Goal: Obtain resource: Download file/media

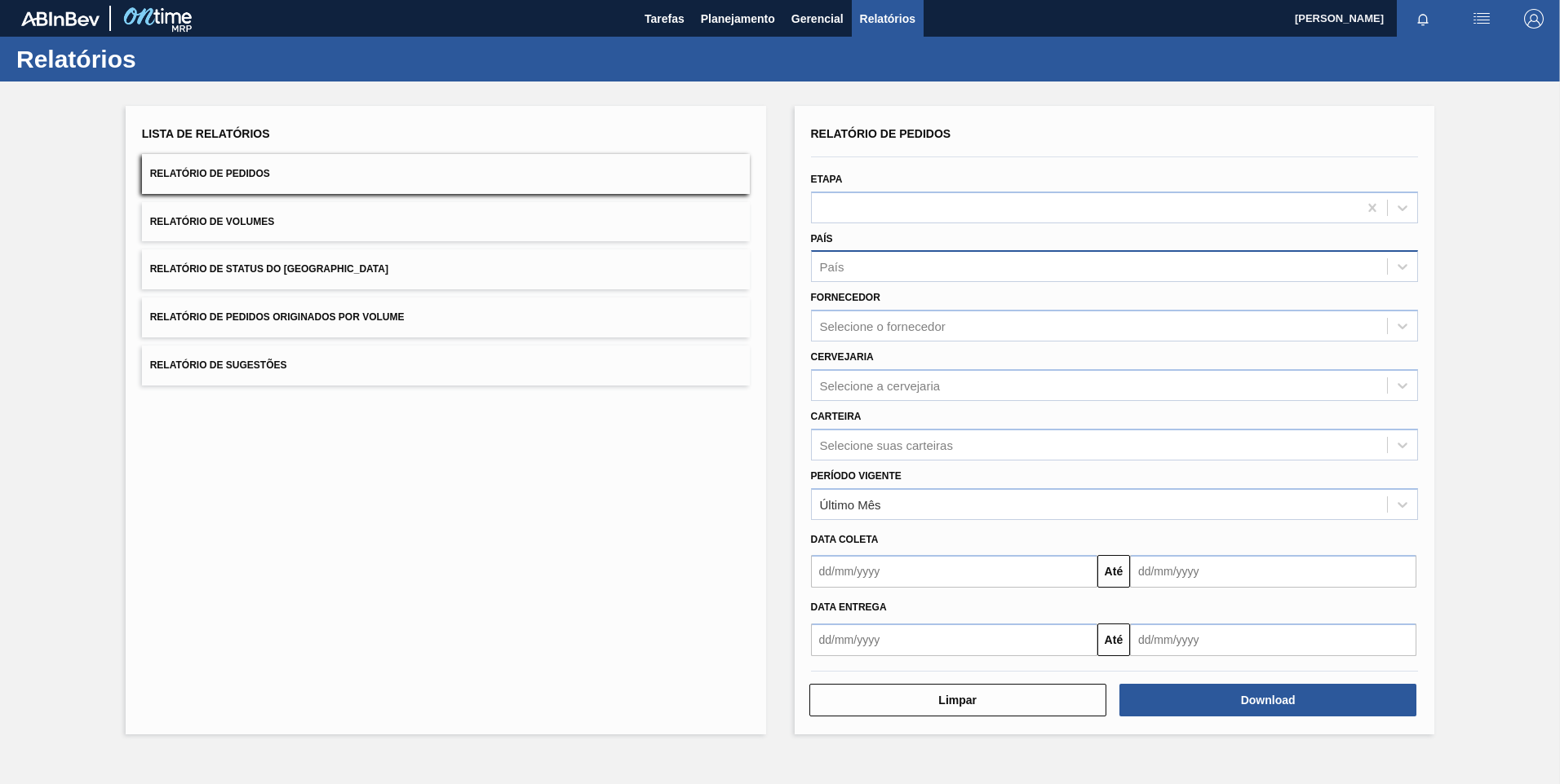
click at [861, 277] on div "País" at bounding box center [1099, 266] width 576 height 24
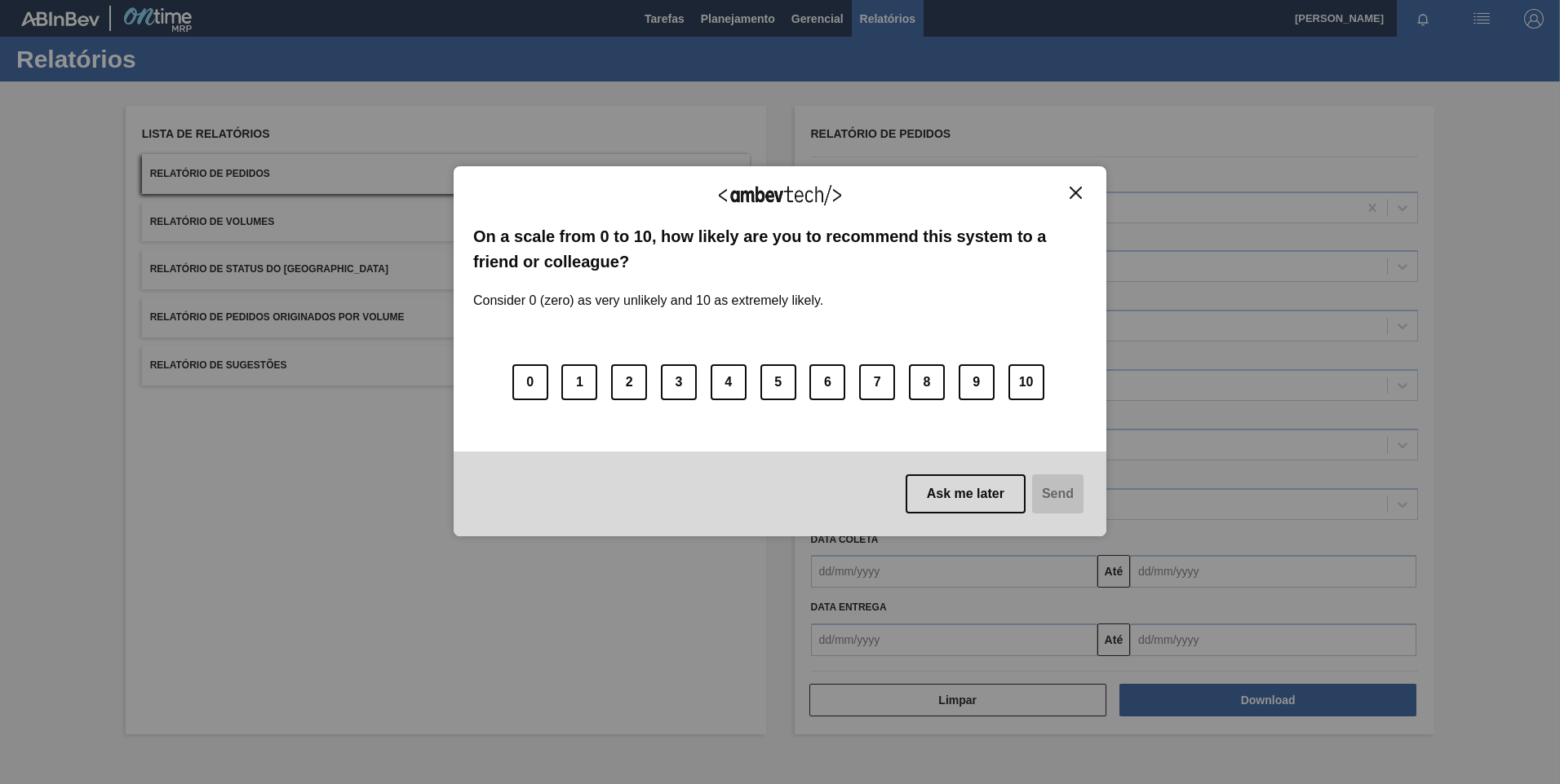
click at [1077, 189] on img "Close" at bounding box center [1075, 193] width 12 height 12
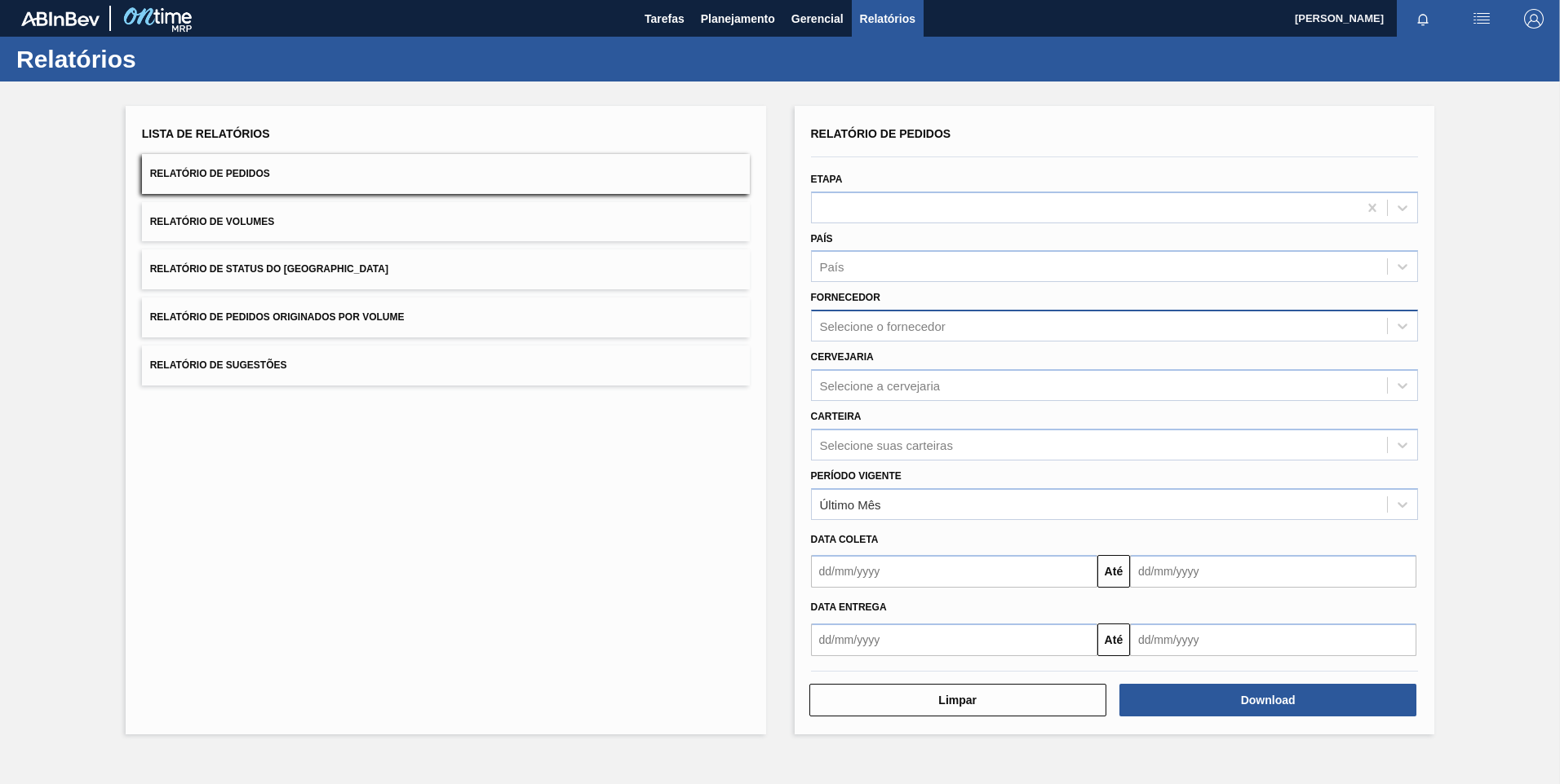
click at [900, 328] on div "Selecione o fornecedor" at bounding box center [883, 327] width 126 height 14
click at [900, 331] on div "Selecione o fornecedor" at bounding box center [883, 327] width 126 height 14
drag, startPoint x: 870, startPoint y: 281, endPoint x: 860, endPoint y: 270, distance: 14.9
click at [866, 279] on div "País" at bounding box center [1115, 266] width 608 height 31
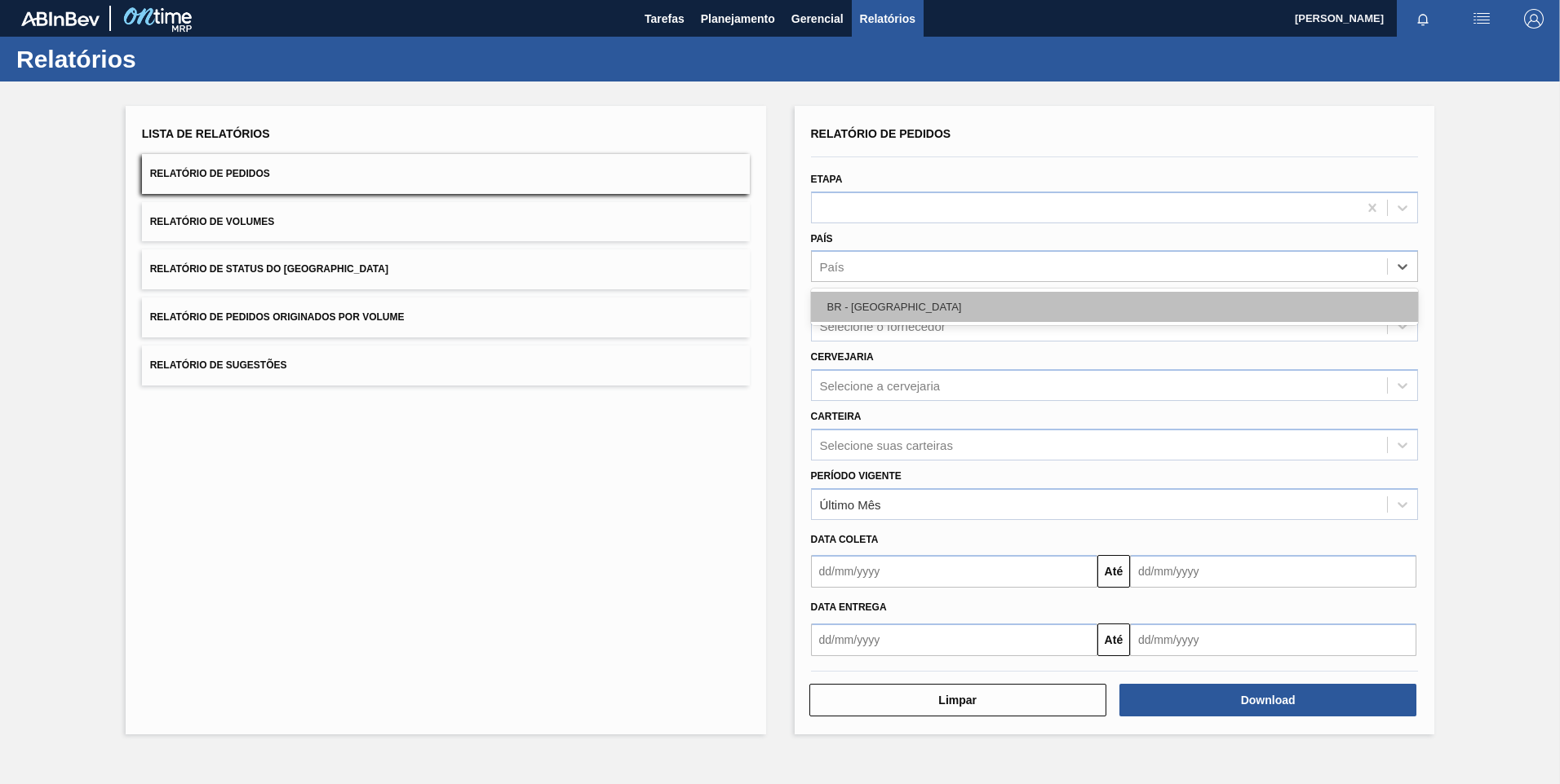
click at [886, 298] on div "BR - [GEOGRAPHIC_DATA]" at bounding box center [1115, 306] width 608 height 31
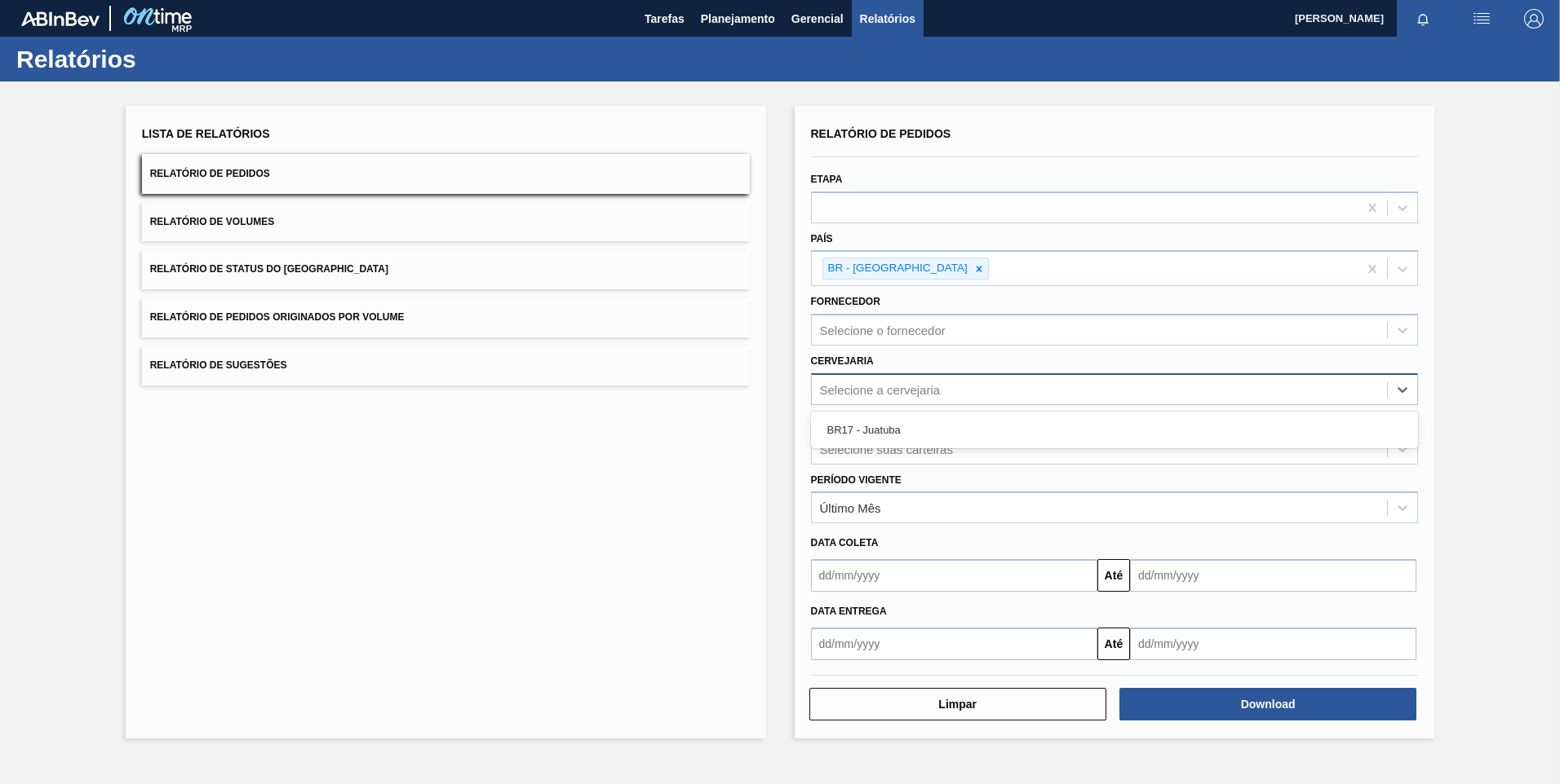
click at [914, 389] on div "Selecione a cervejaria" at bounding box center [880, 389] width 121 height 14
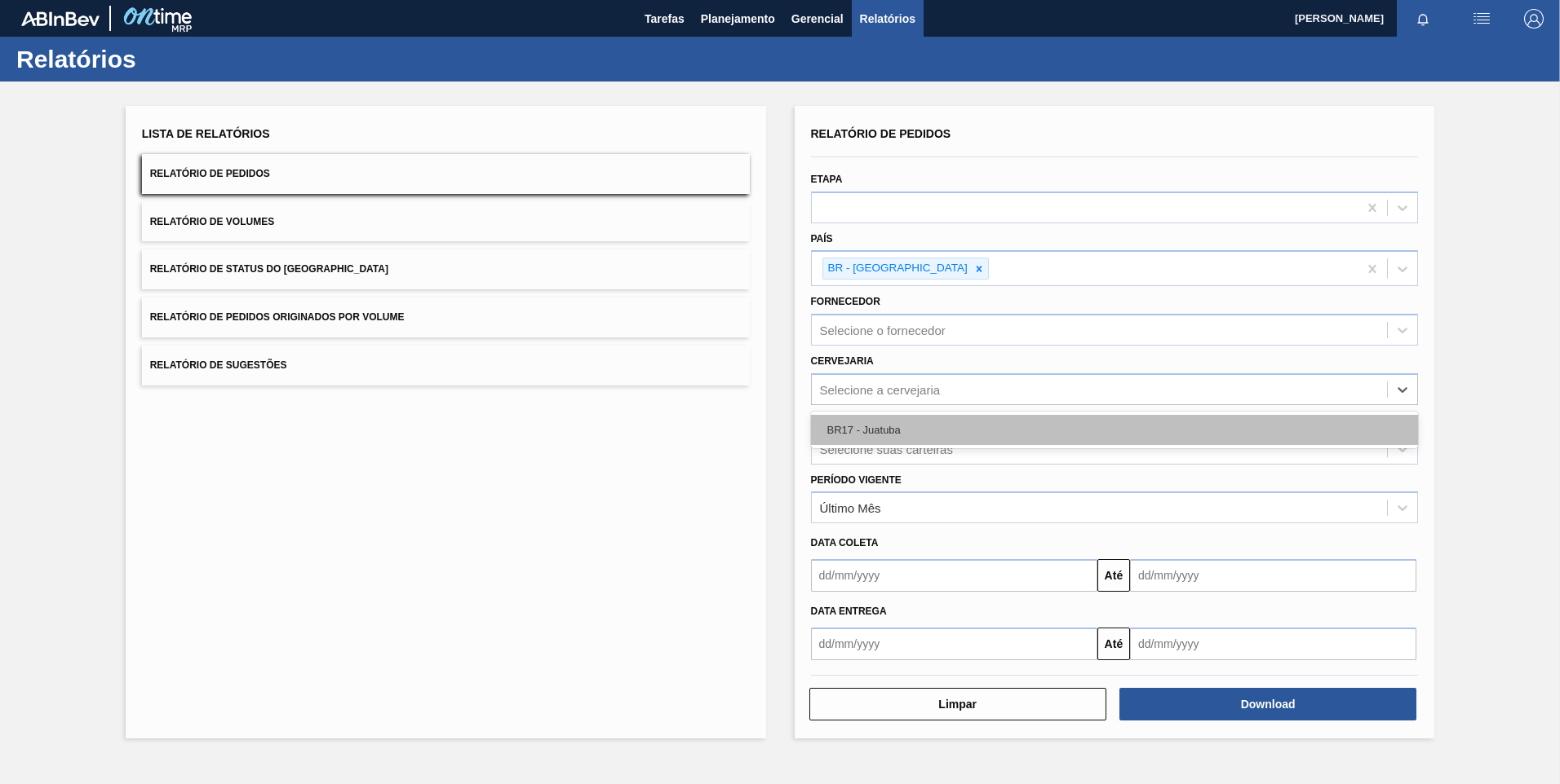
click at [908, 425] on div "BR17 - Juatuba" at bounding box center [1115, 430] width 608 height 31
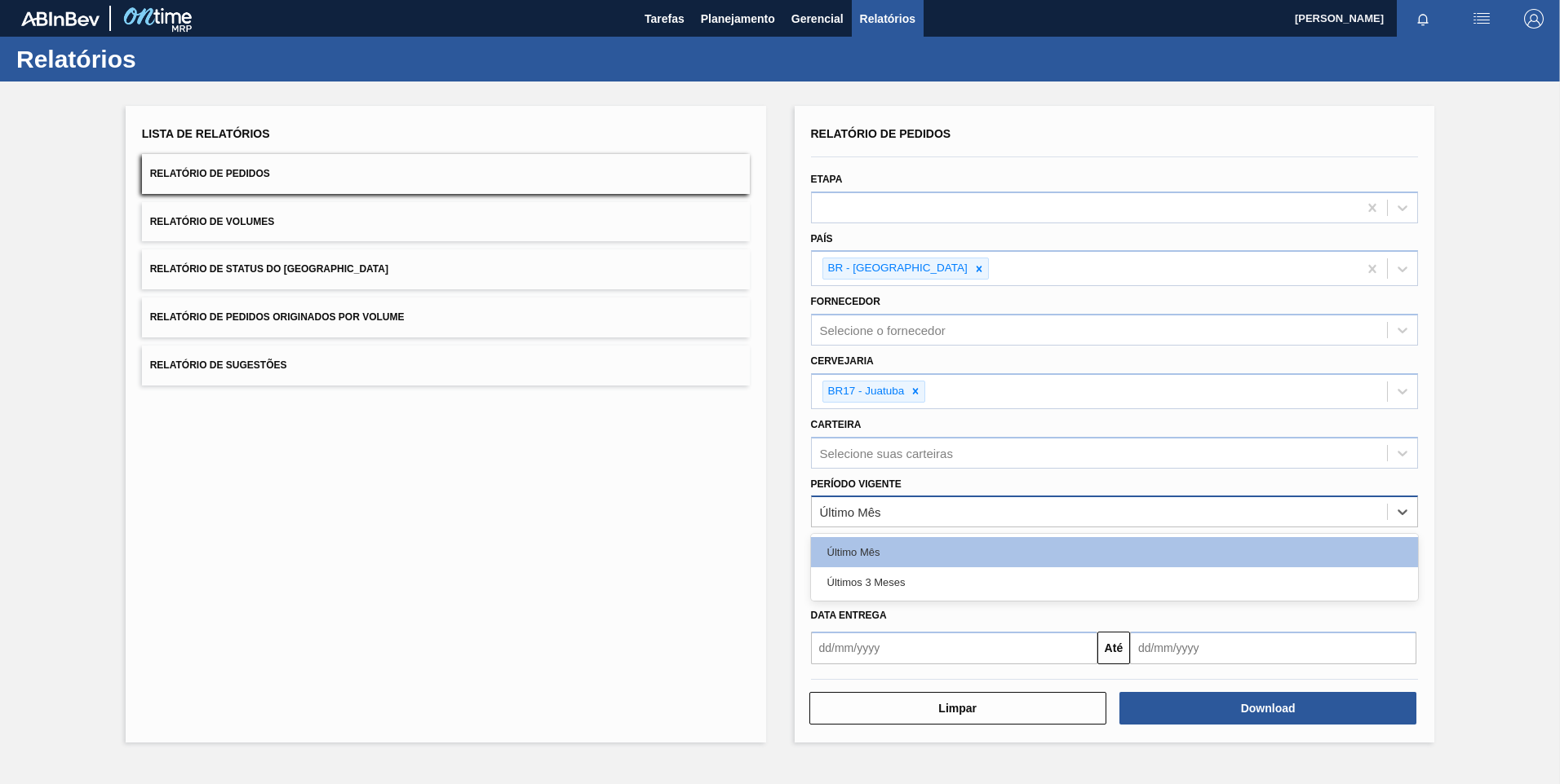
click at [880, 514] on div "Último Mês" at bounding box center [851, 512] width 61 height 14
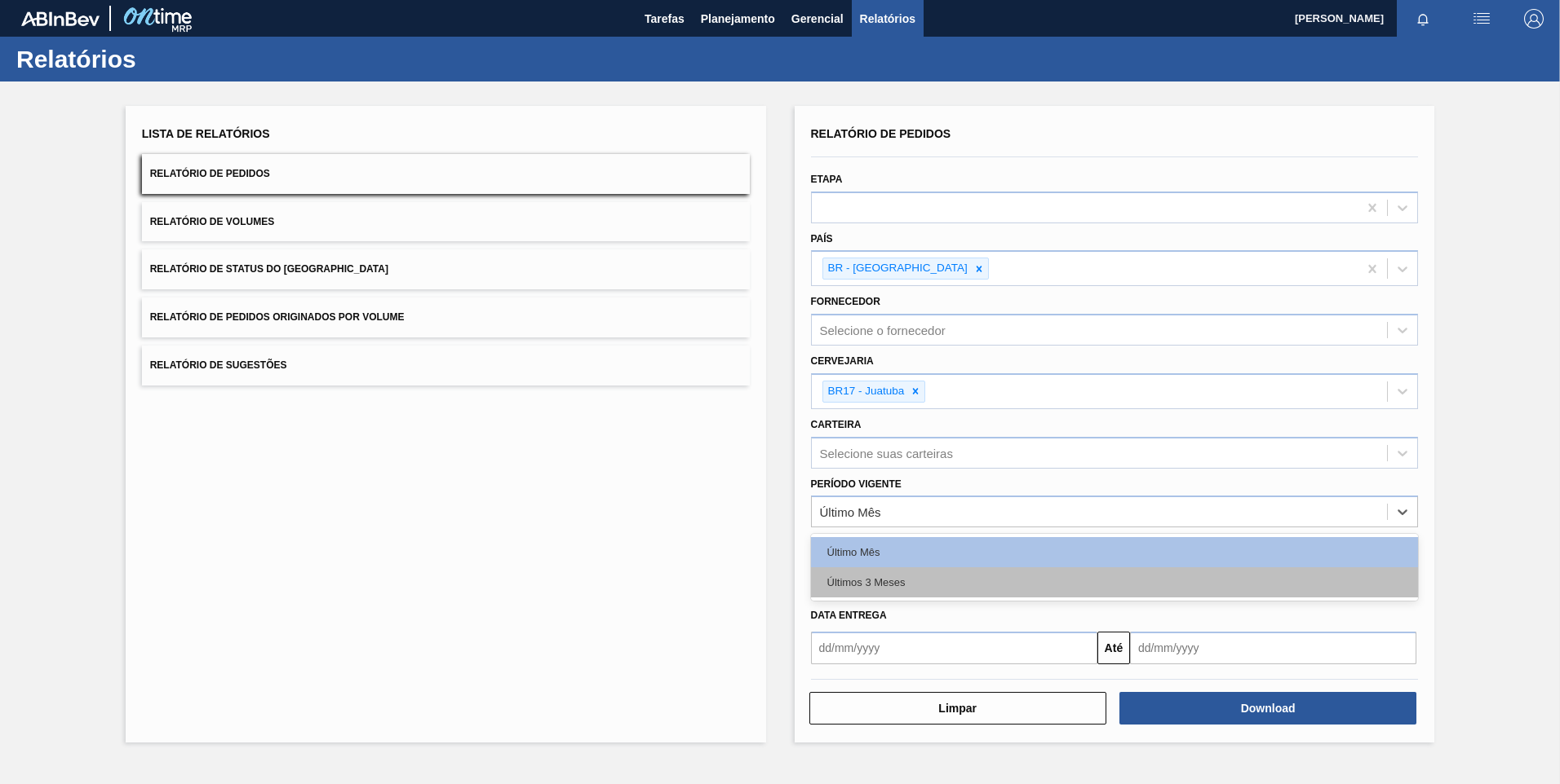
click at [881, 573] on div "Últimos 3 Meses" at bounding box center [1115, 582] width 608 height 31
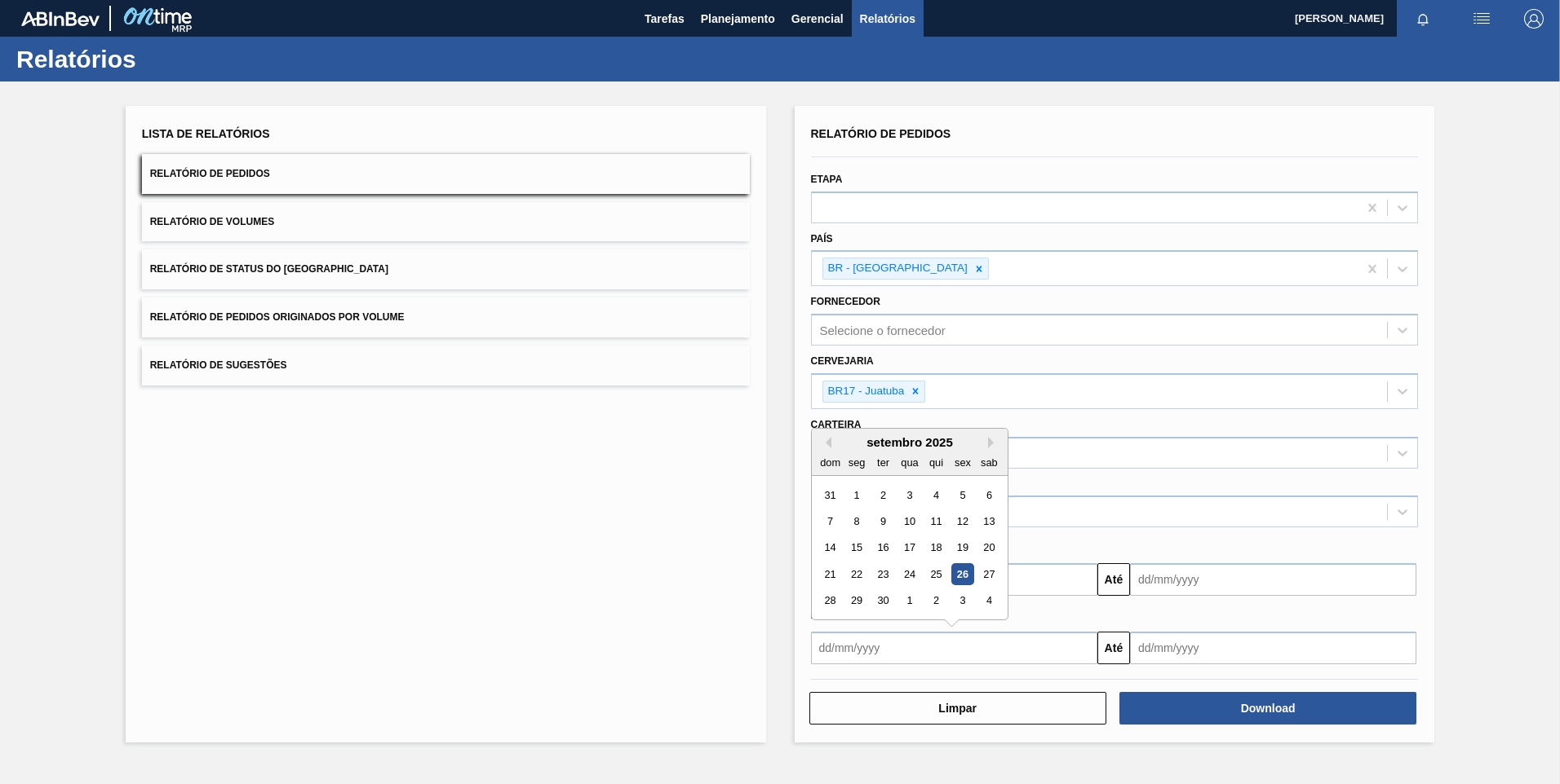
click at [845, 650] on input "text" at bounding box center [954, 648] width 286 height 32
click at [828, 444] on button "Previous Month" at bounding box center [825, 443] width 11 height 11
click at [965, 492] on div "1" at bounding box center [962, 494] width 22 height 22
type input "[DATE]"
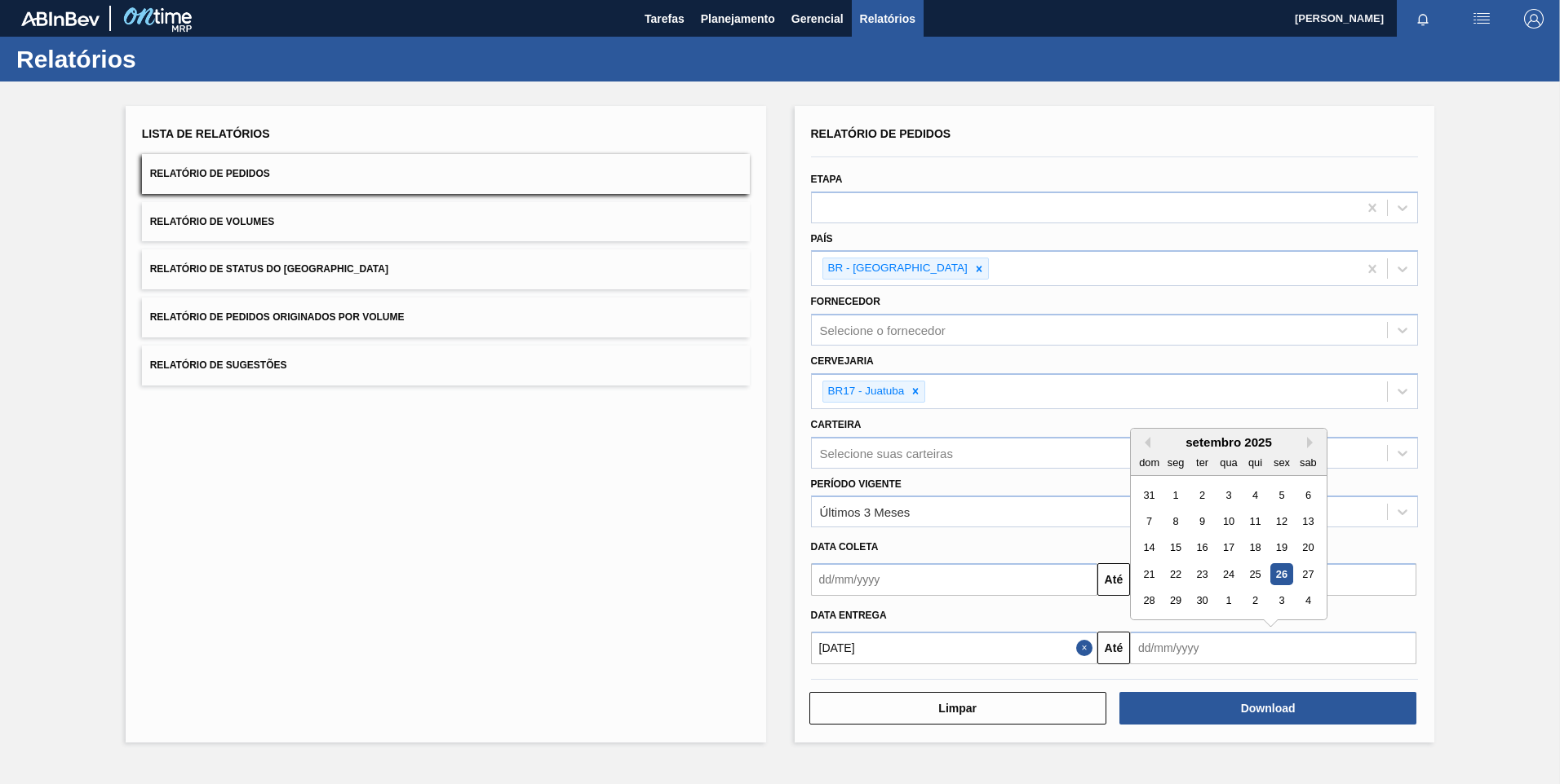
click at [1361, 652] on input "text" at bounding box center [1273, 648] width 286 height 32
click at [1309, 450] on div "dom seg ter qua qui sex sab" at bounding box center [1228, 463] width 196 height 26
click at [1307, 445] on button "Next Month" at bounding box center [1312, 443] width 11 height 11
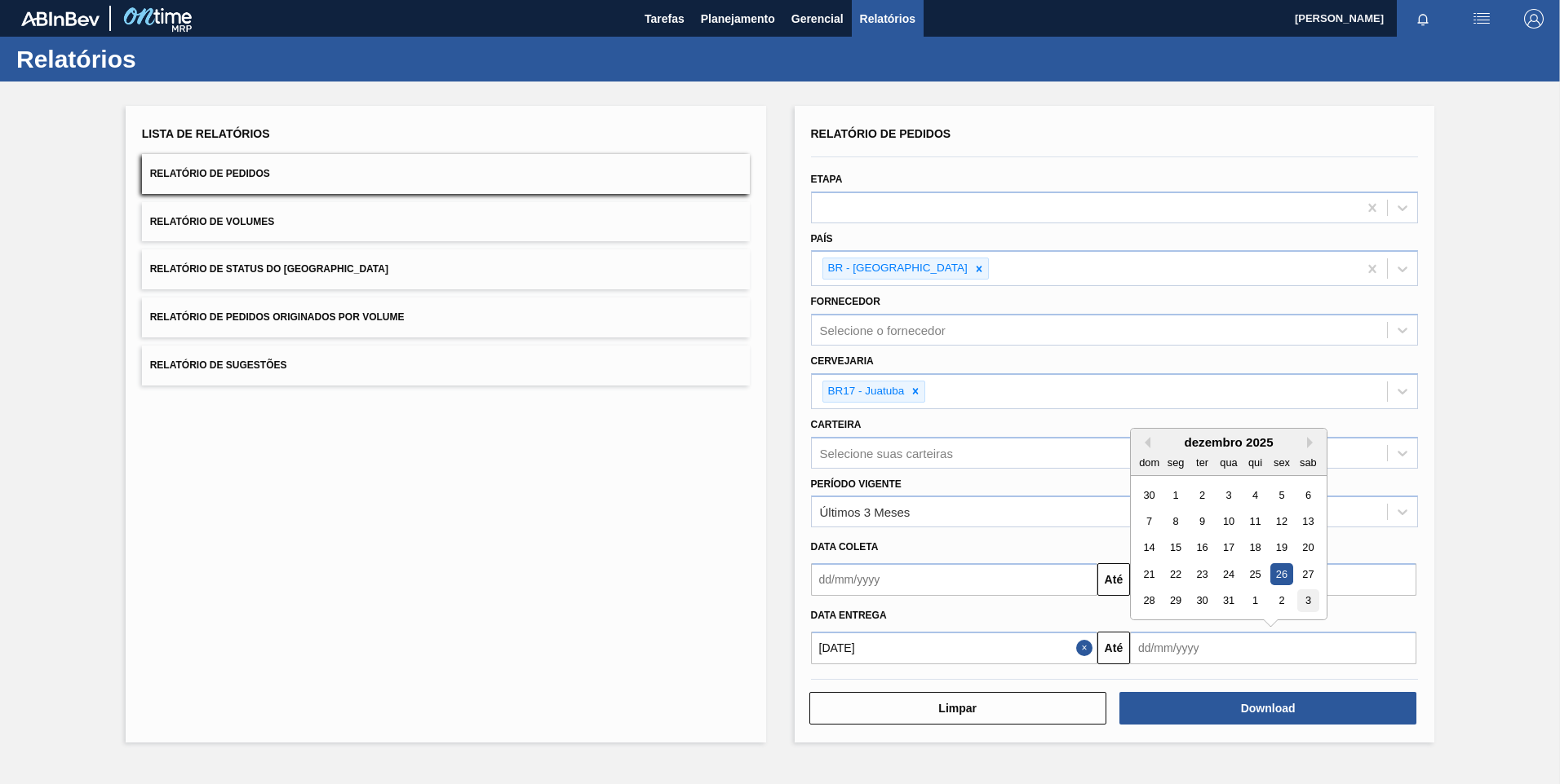
click at [1308, 597] on div "3" at bounding box center [1308, 600] width 22 height 22
type input "[DATE]"
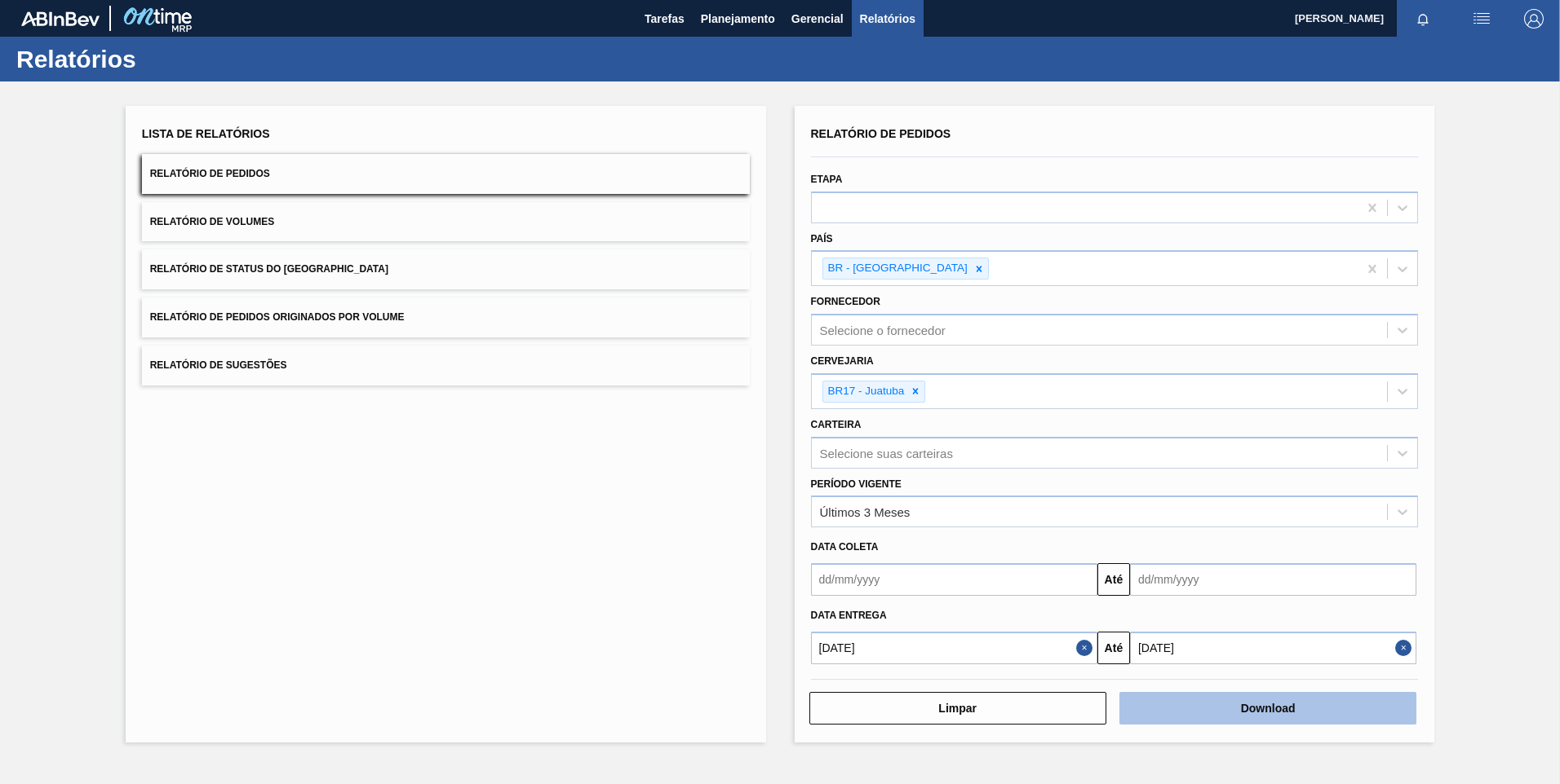
click at [1264, 711] on button "Download" at bounding box center [1267, 708] width 297 height 32
